Goal: Unclear: Unclear

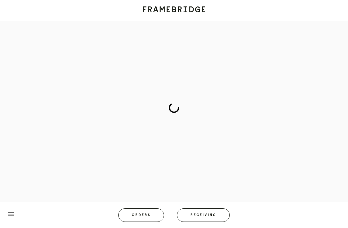
scroll to position [27, 0]
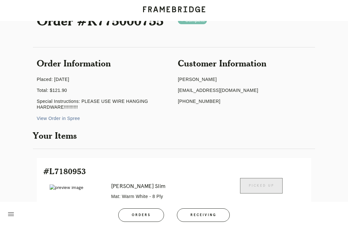
click at [215, 221] on button "Receiving" at bounding box center [203, 215] width 53 height 14
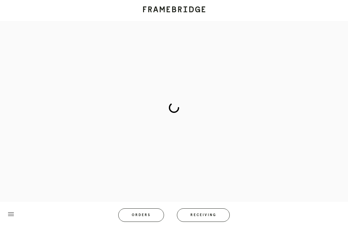
scroll to position [27, 0]
click at [217, 209] on button "Receiving" at bounding box center [203, 215] width 53 height 14
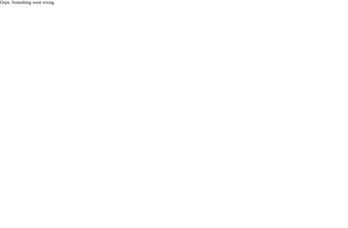
click at [219, 5] on html "Oops. Something went wrong." at bounding box center [174, 2] width 348 height 5
click at [207, 5] on html "Oops. Something went wrong." at bounding box center [174, 2] width 348 height 5
